Goal: Transaction & Acquisition: Purchase product/service

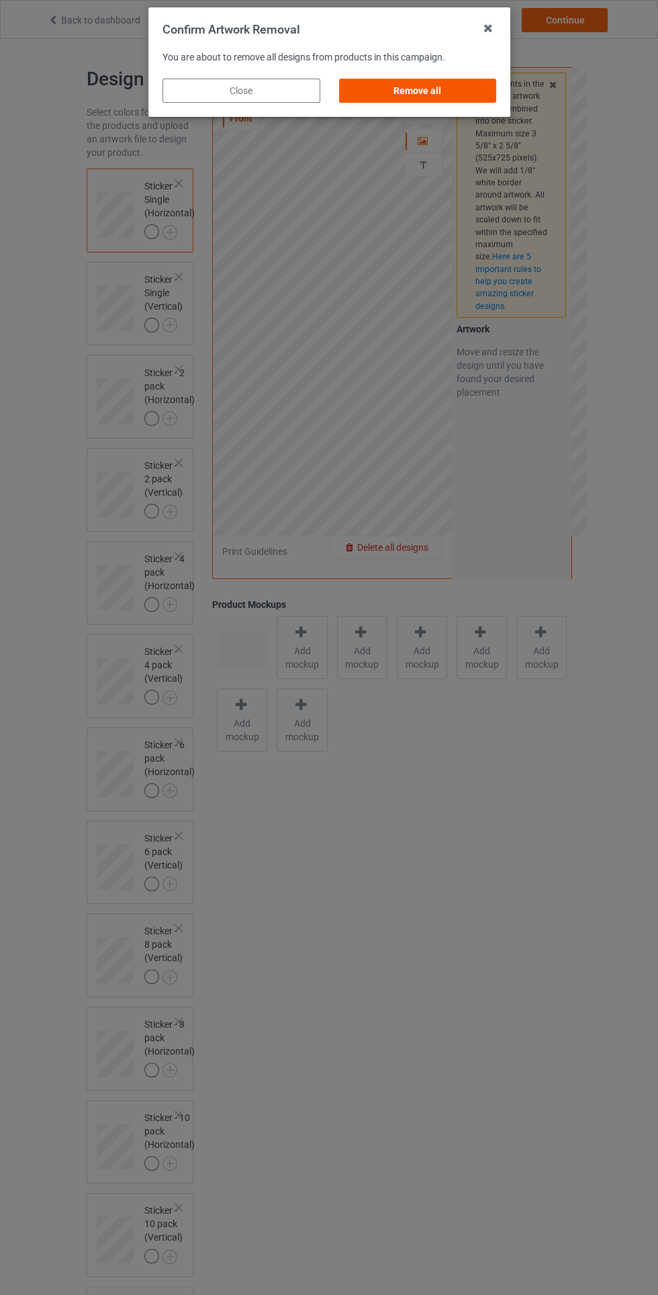
click at [457, 86] on div "Remove all" at bounding box center [418, 91] width 158 height 24
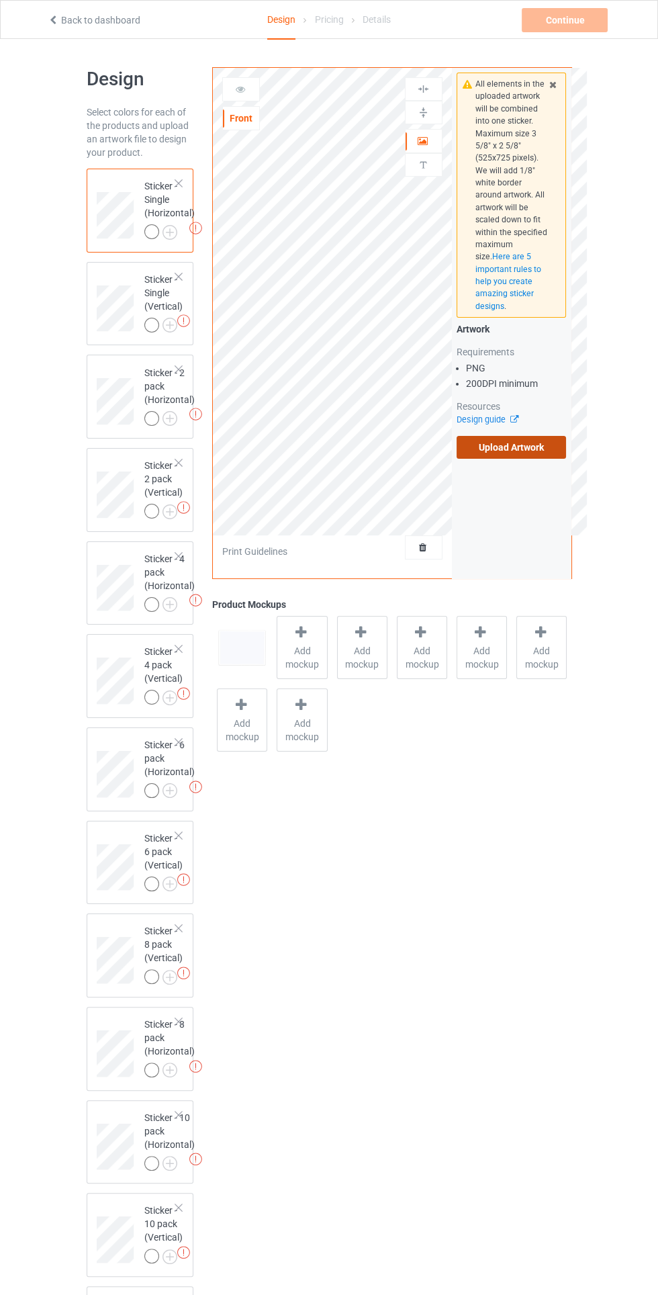
click at [519, 455] on label "Upload Artwork" at bounding box center [512, 447] width 110 height 23
click at [0, 0] on input "Upload Artwork" at bounding box center [0, 0] width 0 height 0
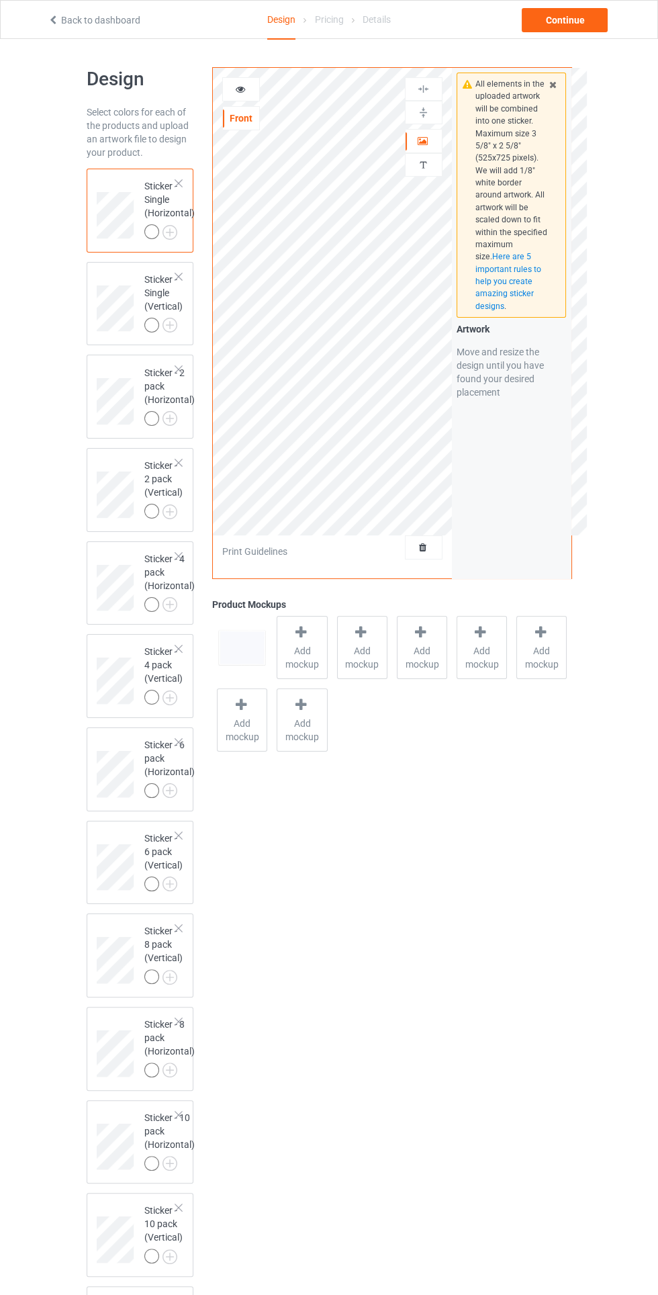
click at [422, 140] on icon at bounding box center [422, 138] width 11 height 9
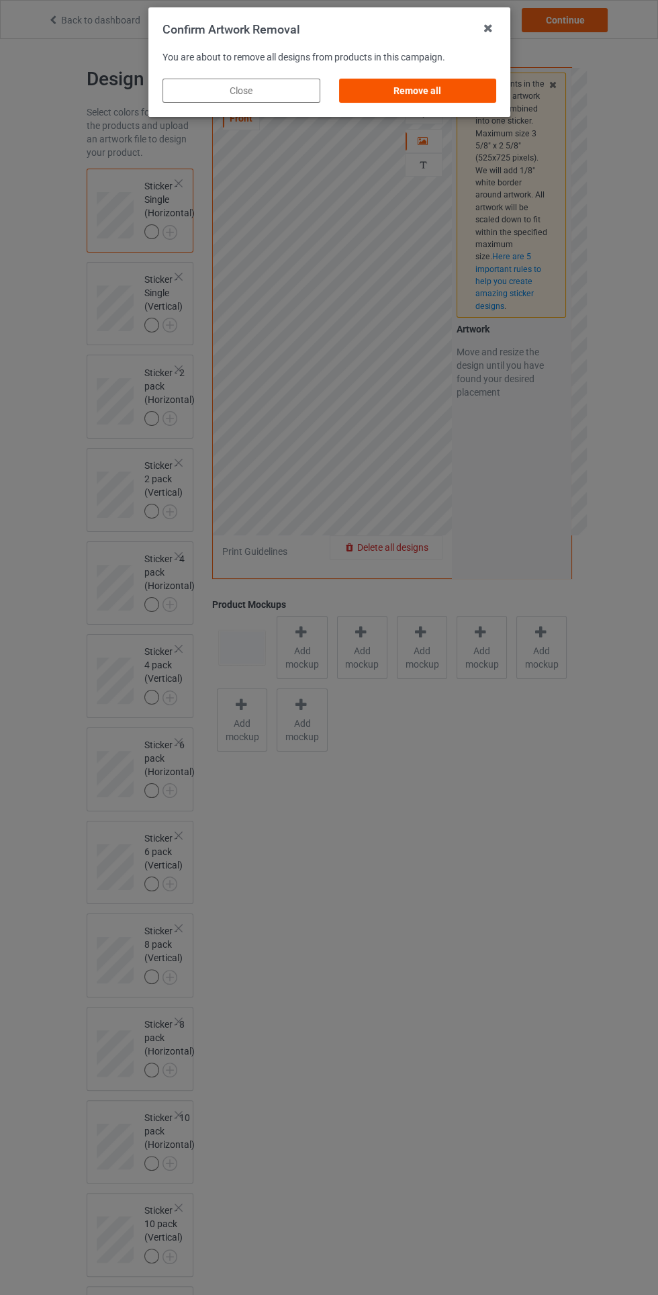
click at [462, 89] on div "Remove all" at bounding box center [418, 91] width 158 height 24
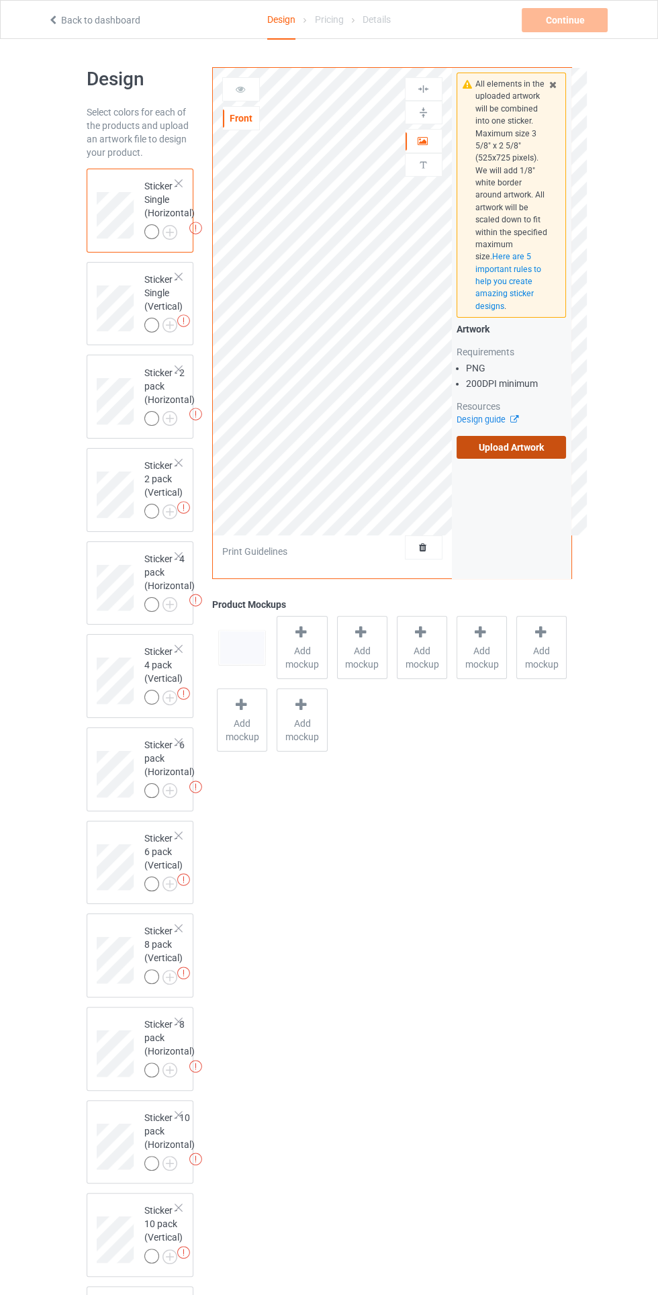
click at [519, 446] on label "Upload Artwork" at bounding box center [512, 447] width 110 height 23
click at [0, 0] on input "Upload Artwork" at bounding box center [0, 0] width 0 height 0
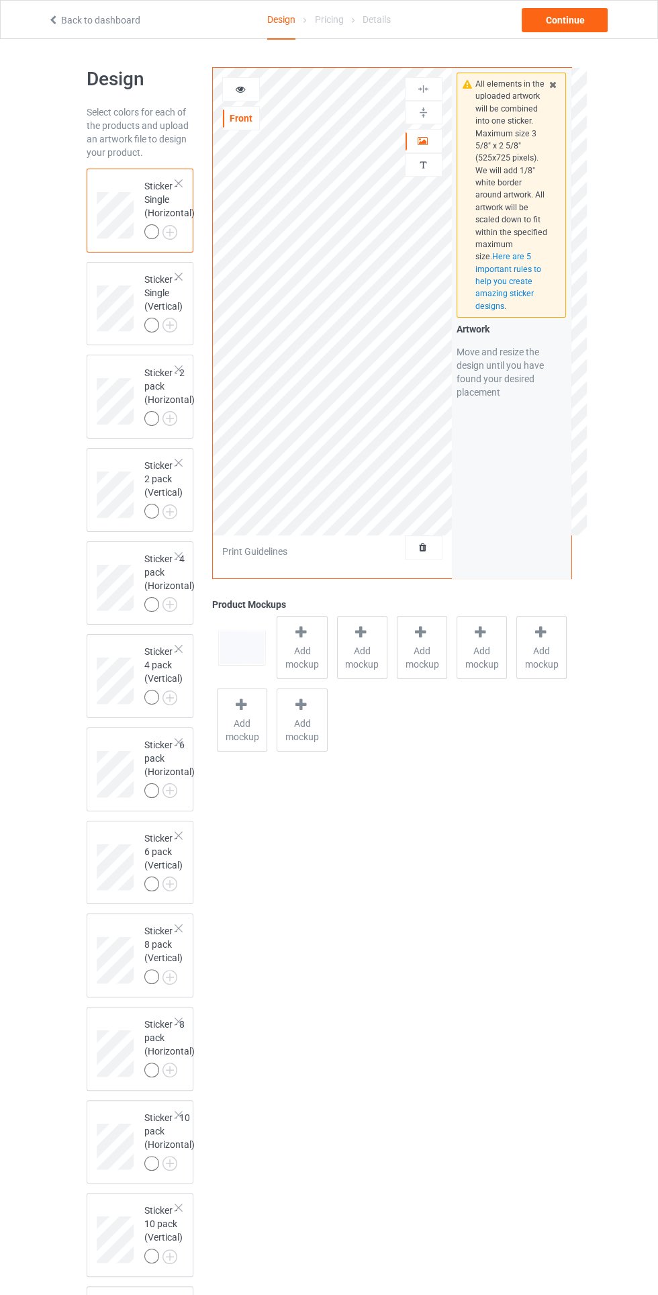
click at [420, 150] on div "Artwork" at bounding box center [424, 141] width 38 height 24
click at [435, 144] on div at bounding box center [424, 140] width 36 height 13
click at [452, 533] on div "All elements in the uploaded artwork will be combined into one sticker. Maximum…" at bounding box center [512, 323] width 120 height 510
click at [434, 548] on div at bounding box center [424, 547] width 36 height 13
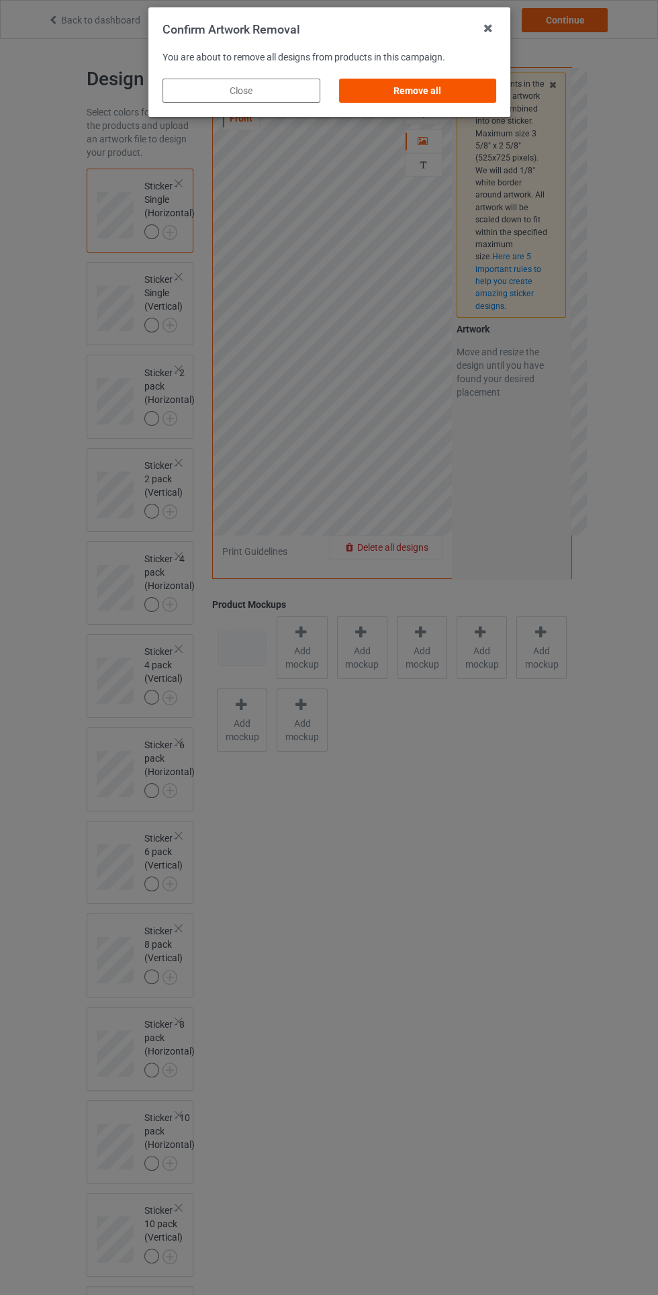
click at [451, 97] on div "Remove all" at bounding box center [418, 91] width 158 height 24
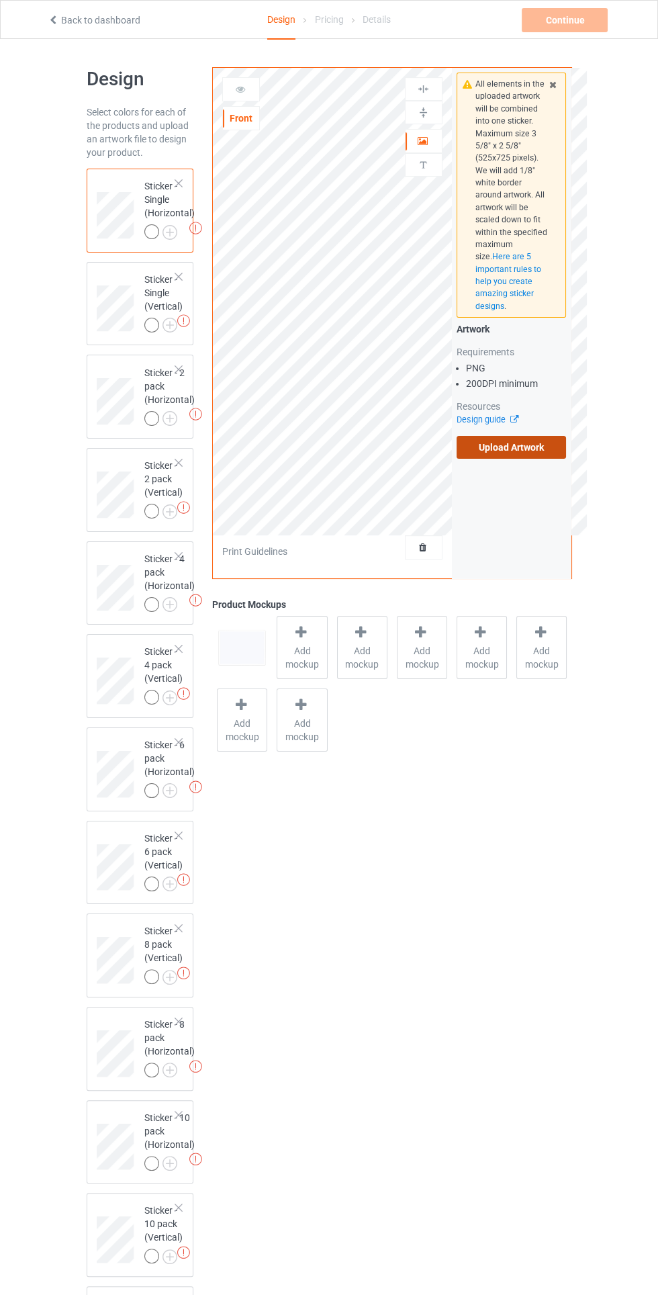
click at [513, 447] on label "Upload Artwork" at bounding box center [512, 447] width 110 height 23
click at [0, 0] on input "Upload Artwork" at bounding box center [0, 0] width 0 height 0
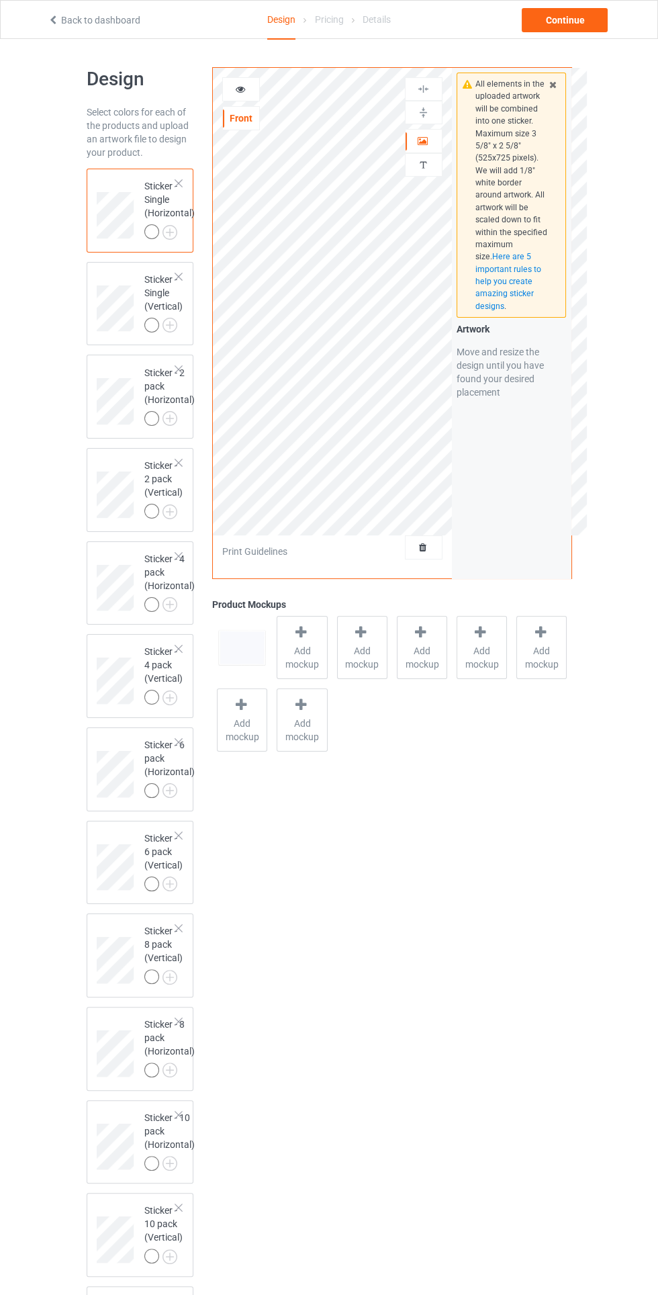
click at [417, 145] on div at bounding box center [424, 140] width 36 height 13
click at [420, 126] on div "Artwork Personalized text" at bounding box center [424, 129] width 38 height 104
click at [437, 114] on div at bounding box center [424, 112] width 36 height 13
click at [427, 101] on div at bounding box center [424, 113] width 38 height 24
click at [441, 87] on div at bounding box center [424, 89] width 36 height 13
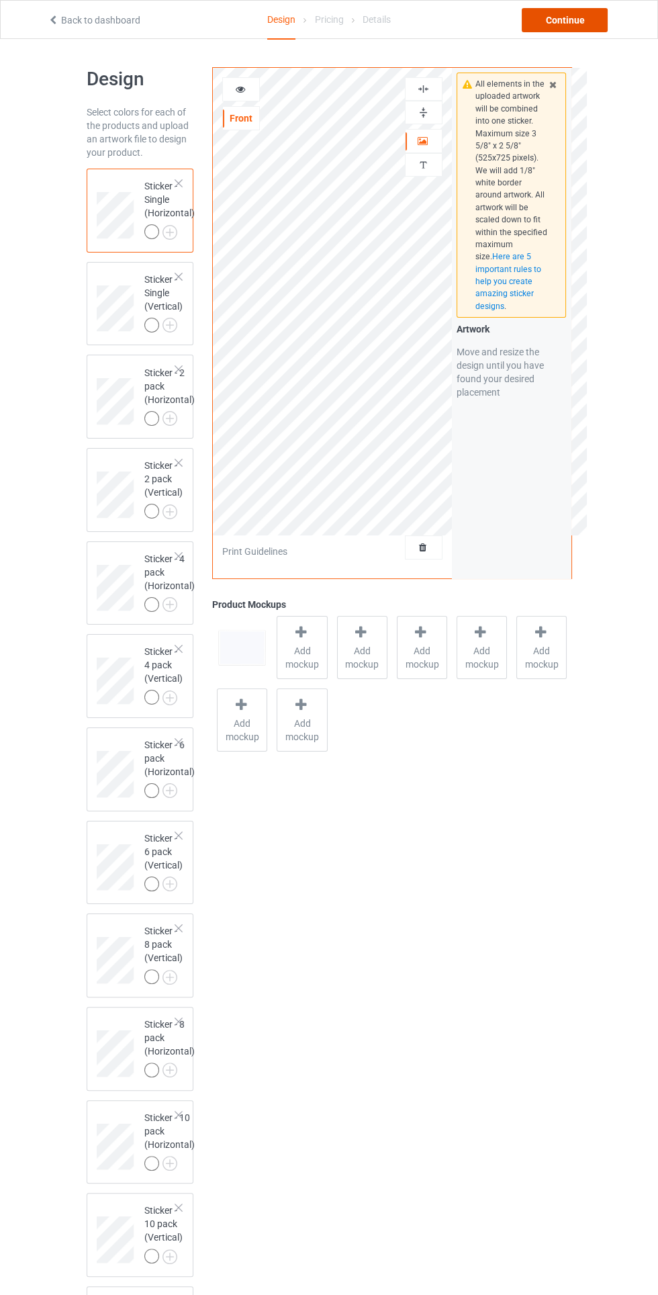
click at [597, 23] on div "Continue" at bounding box center [565, 20] width 86 height 24
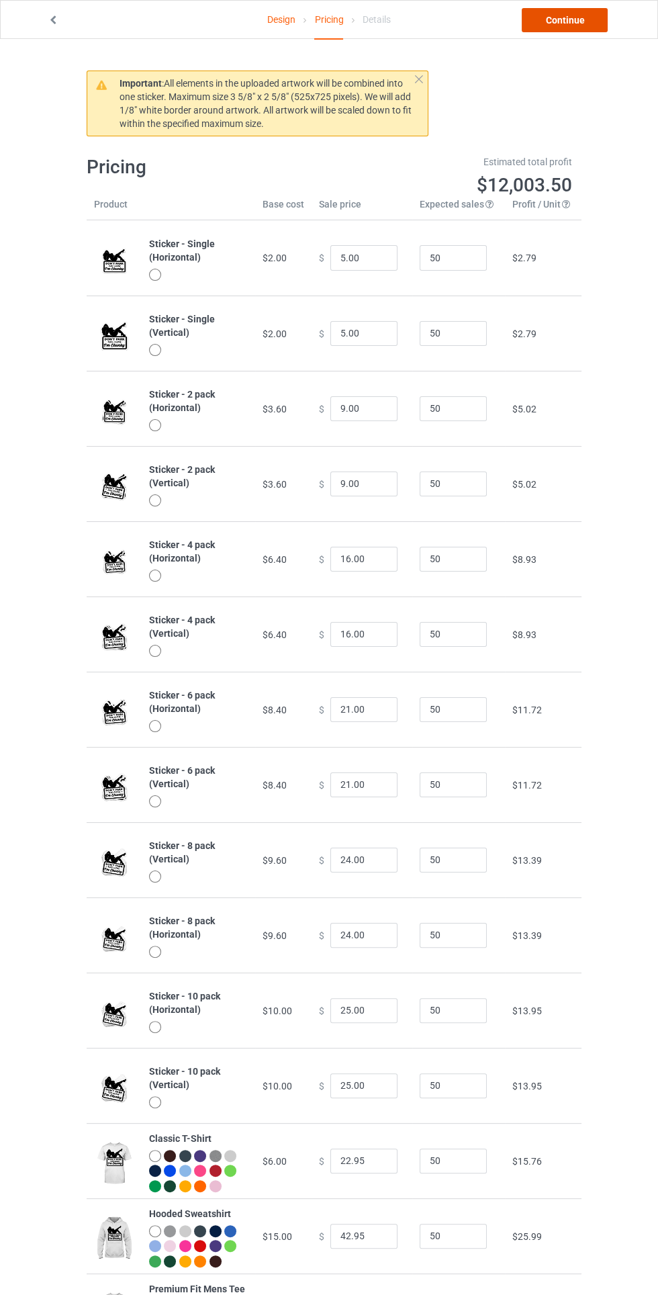
click at [578, 25] on link "Continue" at bounding box center [565, 20] width 86 height 24
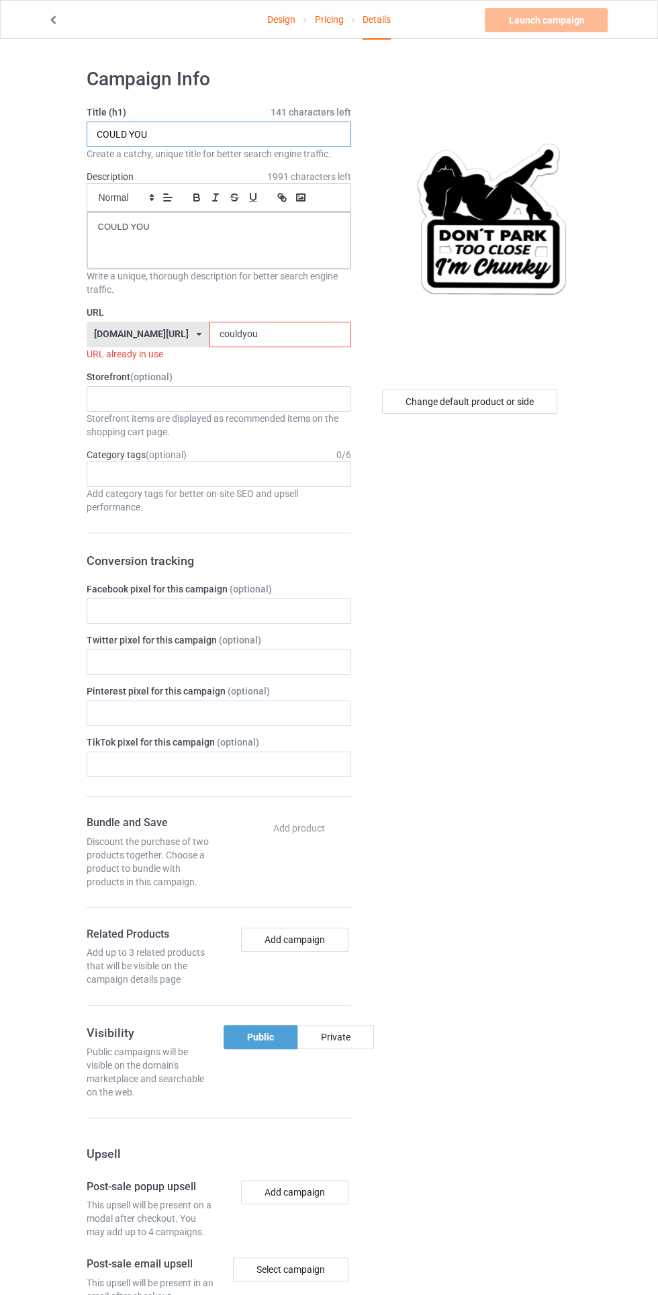
click at [277, 139] on input "COULD YOU" at bounding box center [219, 135] width 265 height 26
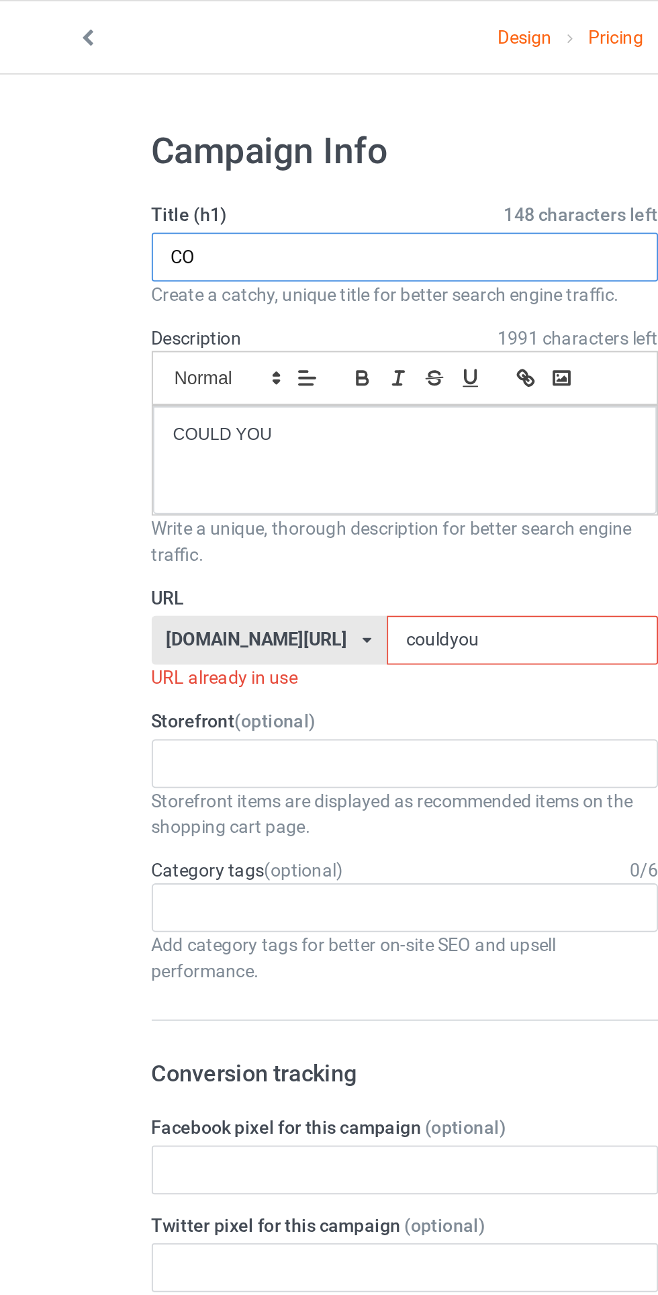
type input "C"
type input "TOO CLOSE"
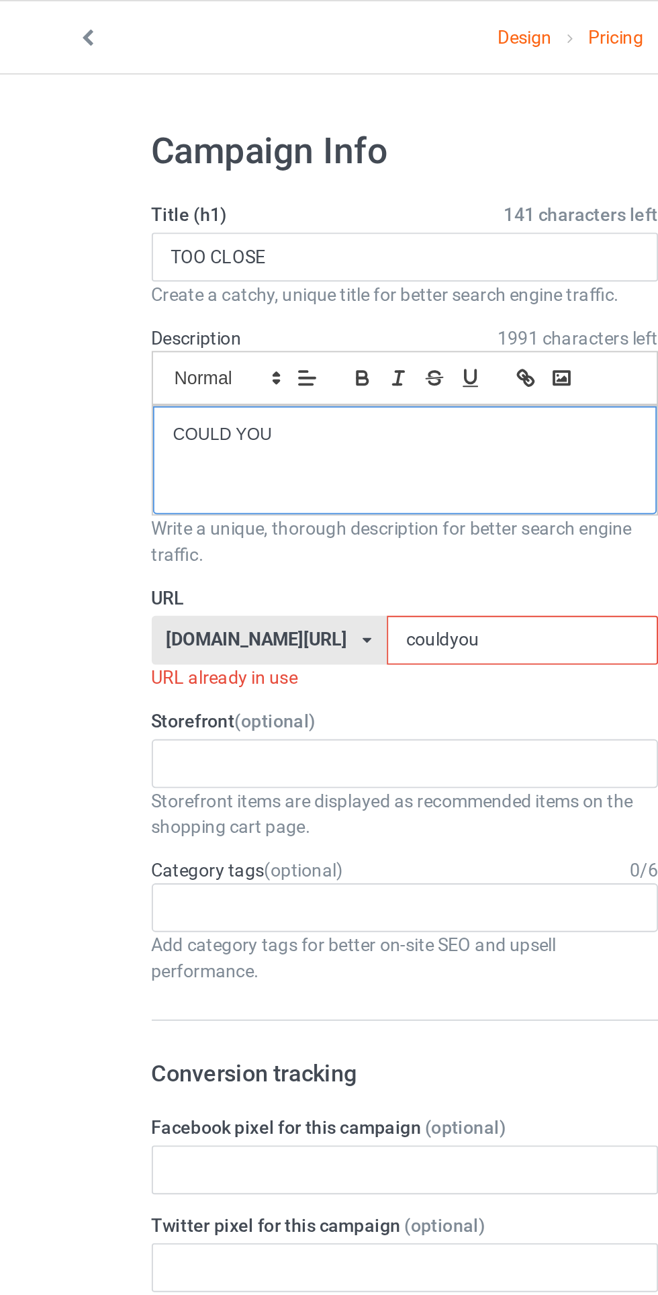
click at [255, 232] on div "COULD YOU" at bounding box center [218, 240] width 263 height 56
click at [283, 338] on input "couldyou" at bounding box center [281, 335] width 142 height 26
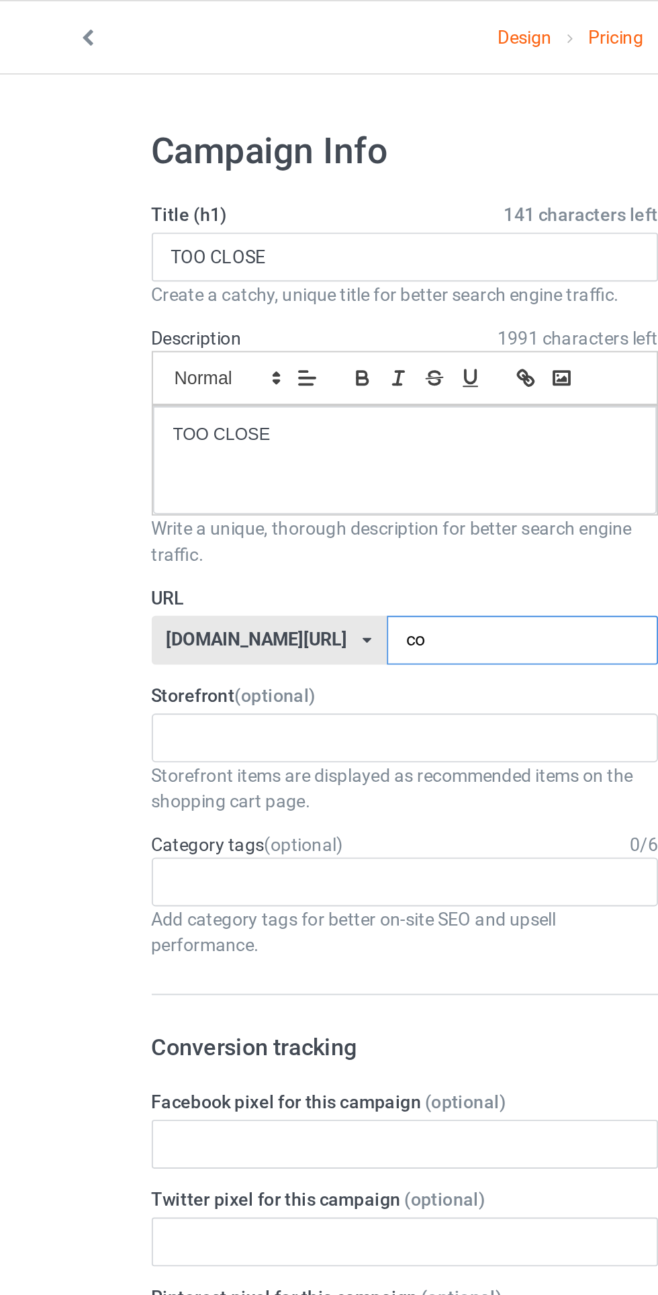
type input "c"
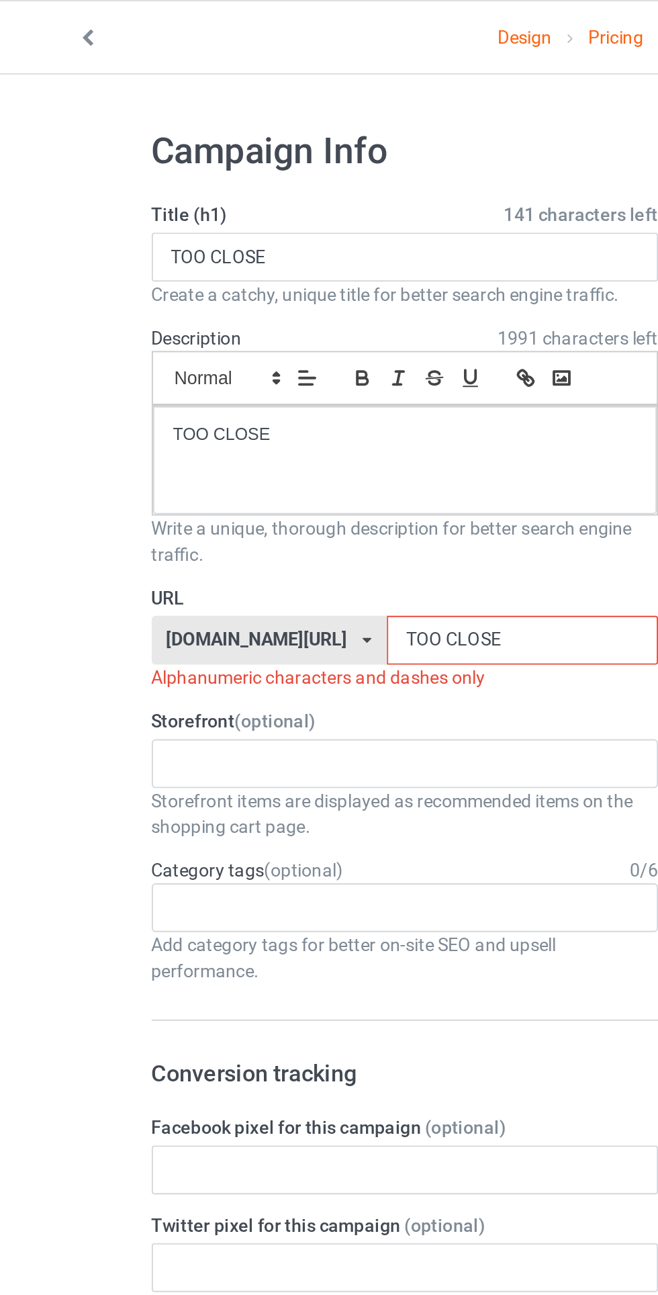
click at [221, 335] on input "TOO CLOSE" at bounding box center [281, 335] width 142 height 26
click at [210, 338] on input "TOO CLOSE" at bounding box center [281, 335] width 142 height 26
click at [210, 333] on input "TOO CLOSE" at bounding box center [281, 335] width 142 height 26
type input "TOOCLOSE"
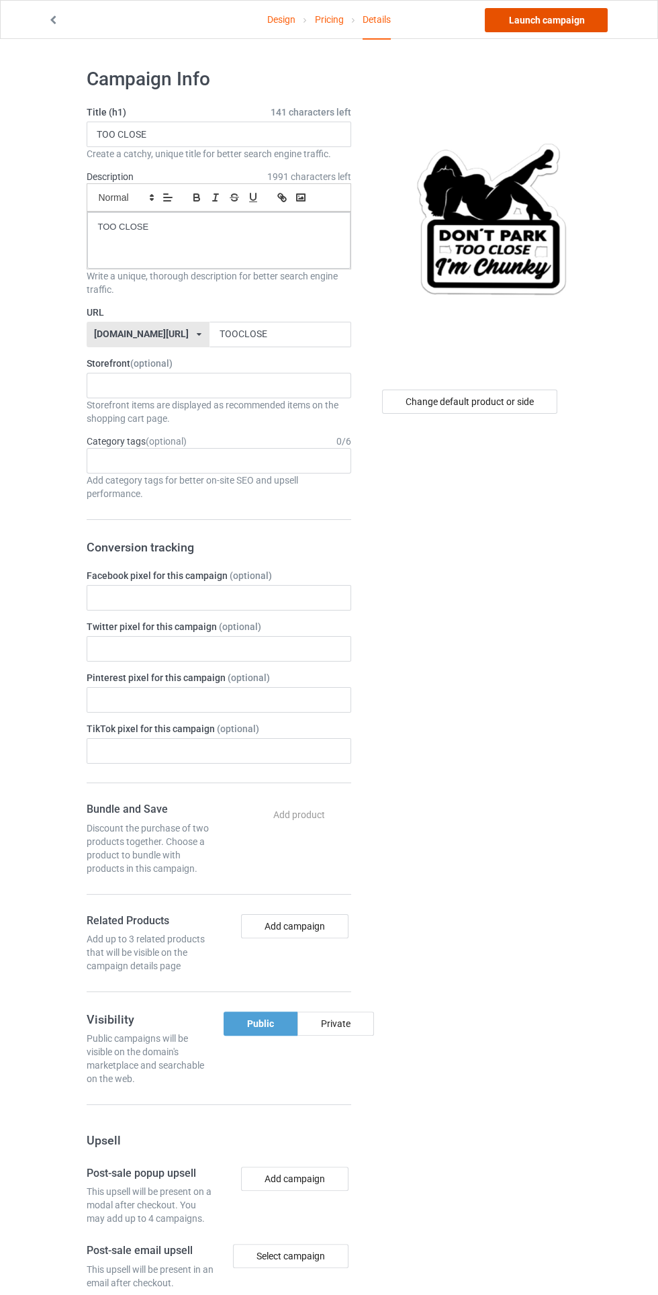
click at [591, 32] on link "Launch campaign" at bounding box center [546, 20] width 123 height 24
